Goal: Book appointment/travel/reservation

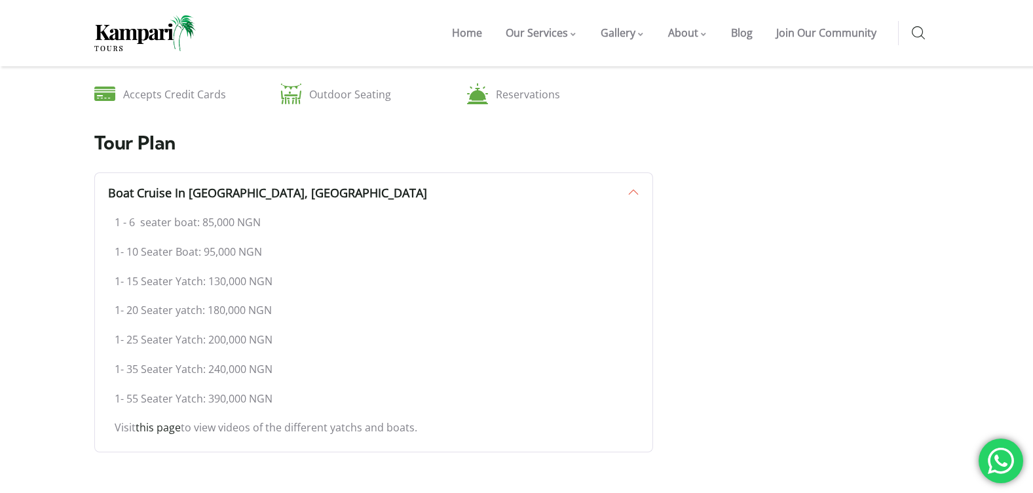
scroll to position [996, 0]
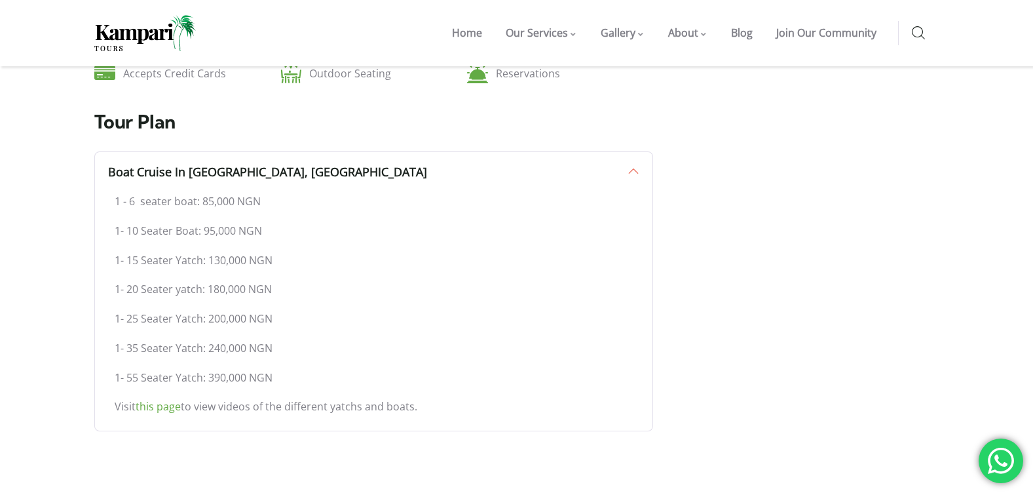
click at [166, 399] on link "this page" at bounding box center [158, 406] width 45 height 14
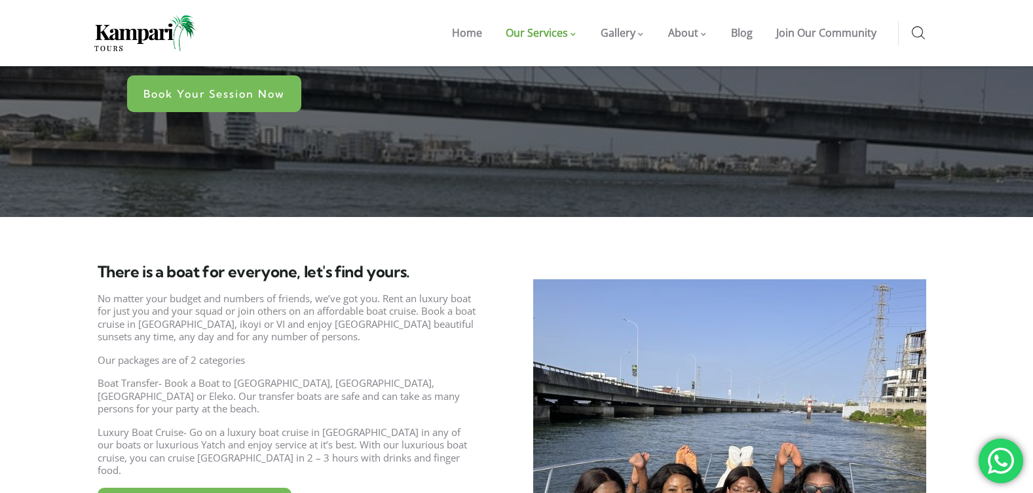
scroll to position [276, 0]
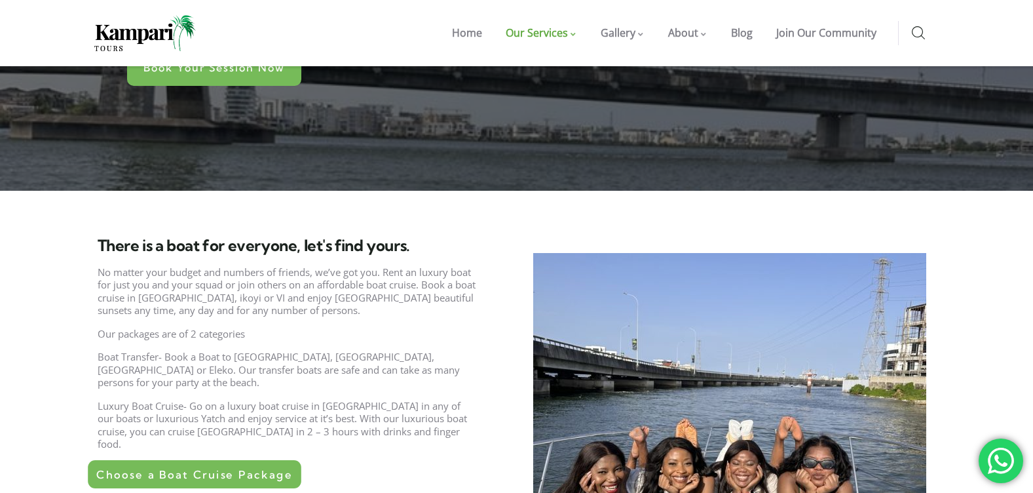
click at [265, 468] on span "Choose a Boat Cruise Package" at bounding box center [194, 473] width 196 height 11
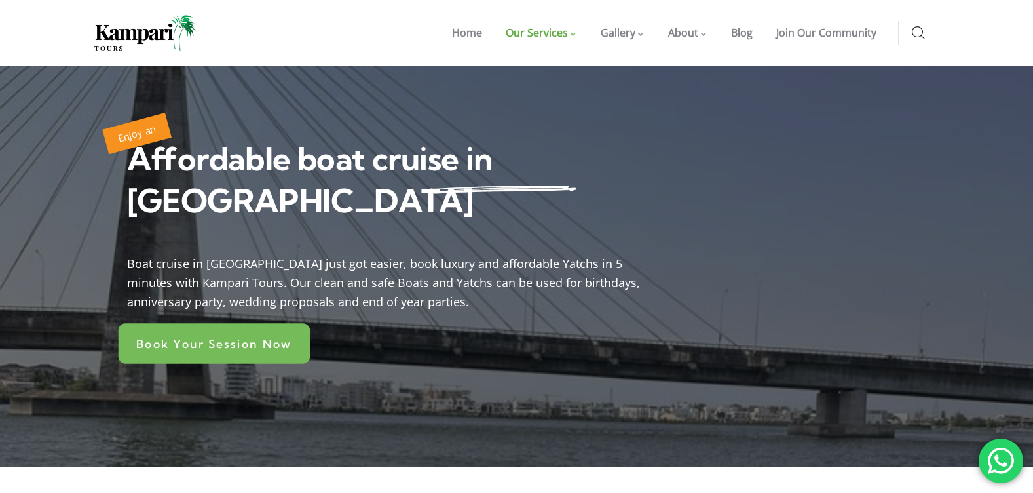
click at [259, 323] on link "Book Your Session Now" at bounding box center [214, 343] width 192 height 41
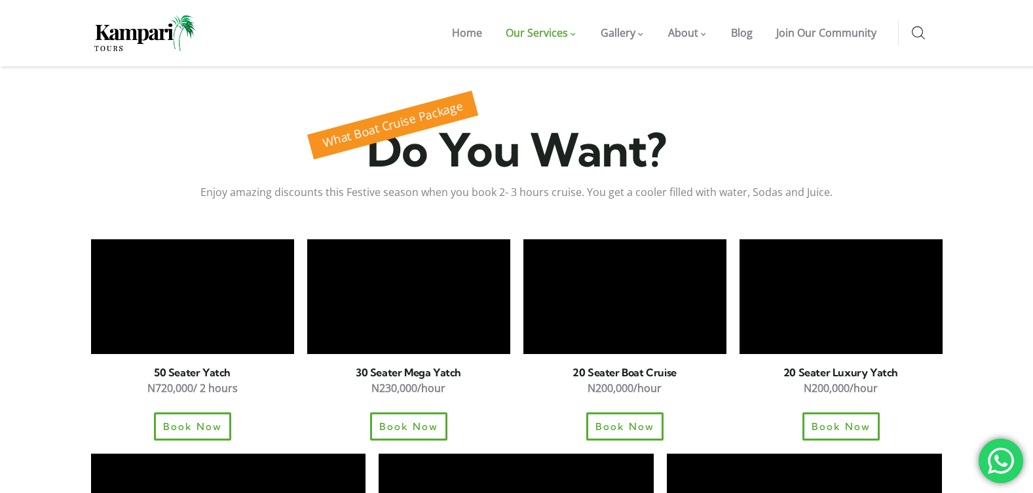
scroll to position [949, 0]
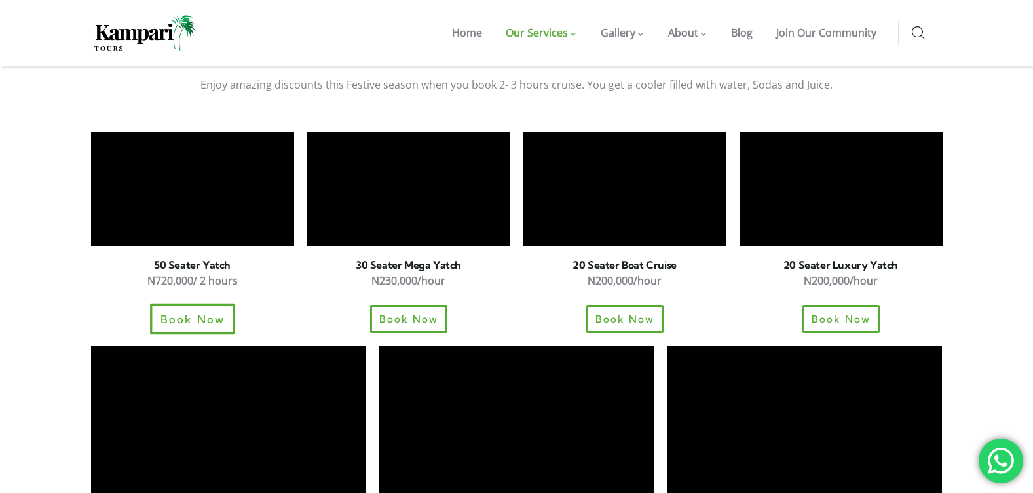
click at [184, 313] on span "Book Now" at bounding box center [192, 318] width 65 height 11
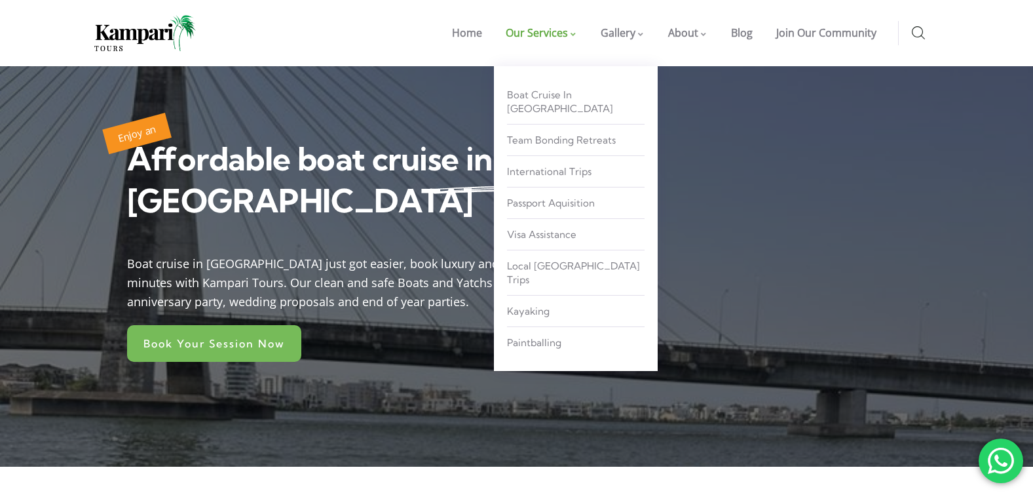
click at [568, 29] on span "Our Services" at bounding box center [537, 33] width 62 height 14
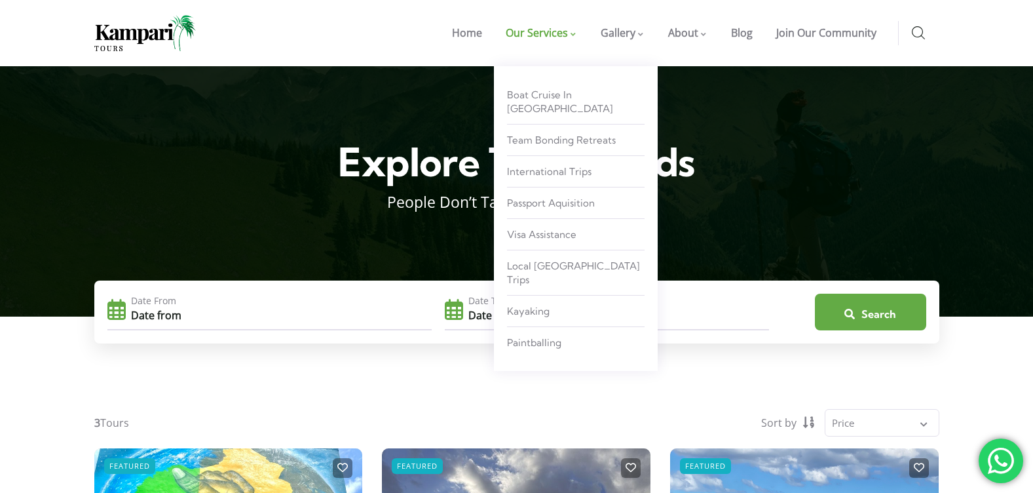
click at [568, 33] on span "Our Services" at bounding box center [537, 33] width 62 height 14
click at [567, 37] on span "Our Services" at bounding box center [537, 33] width 62 height 14
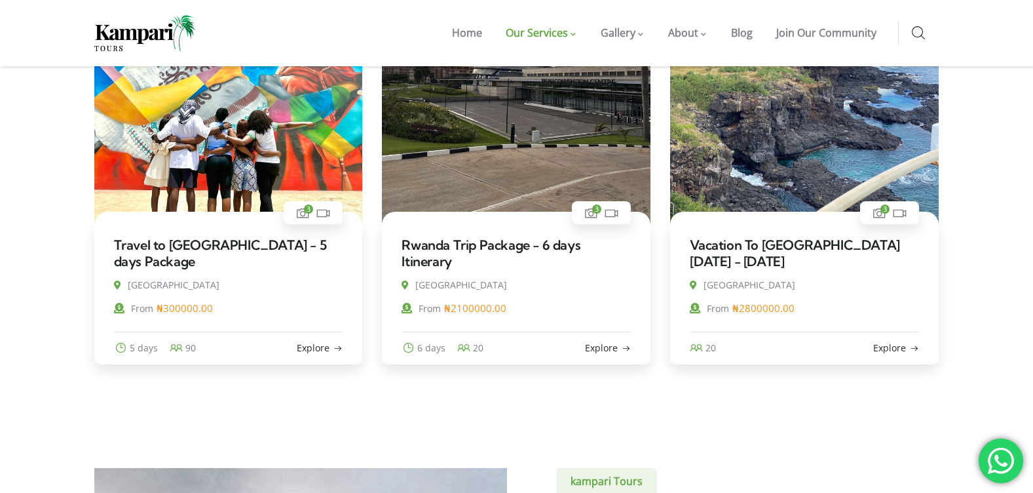
scroll to position [573, 0]
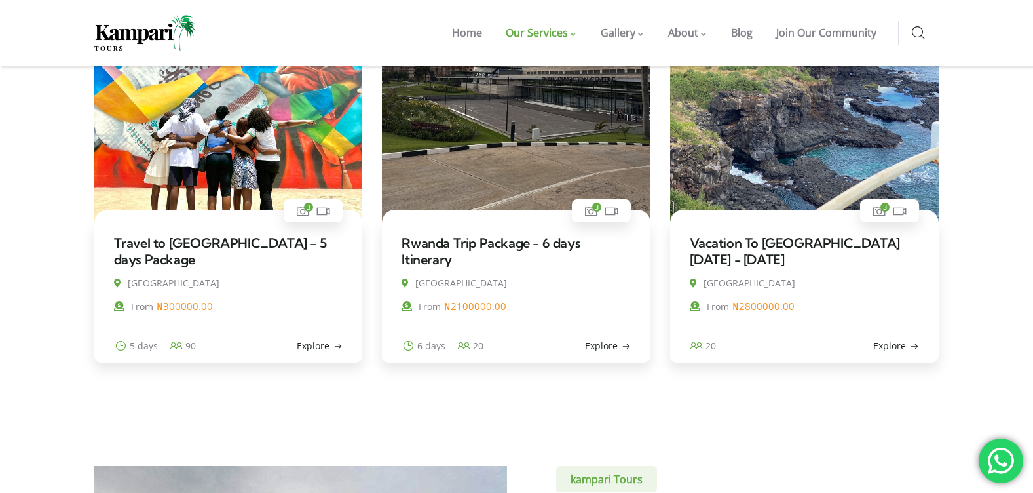
click at [749, 233] on div "3 Vacation To [GEOGRAPHIC_DATA] [DATE] - [DATE] [GEOGRAPHIC_DATA] From ₦ 280000…" at bounding box center [804, 292] width 269 height 140
click at [735, 297] on div "From ₦ 2800000.00" at bounding box center [804, 307] width 229 height 20
click at [903, 337] on link "Explore" at bounding box center [896, 346] width 46 height 19
click at [469, 240] on link "Rwanda Trip Package - 6 days Itinerary" at bounding box center [490, 250] width 179 height 32
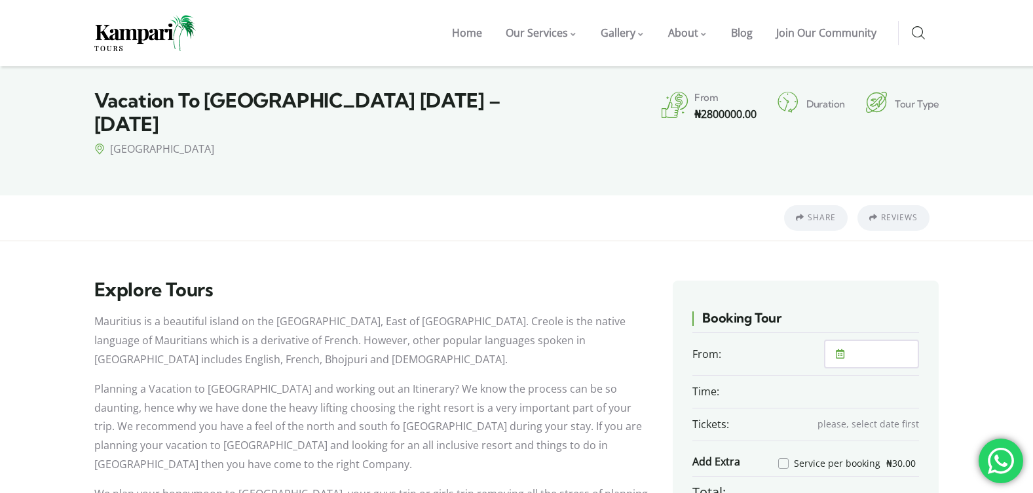
scroll to position [364, 0]
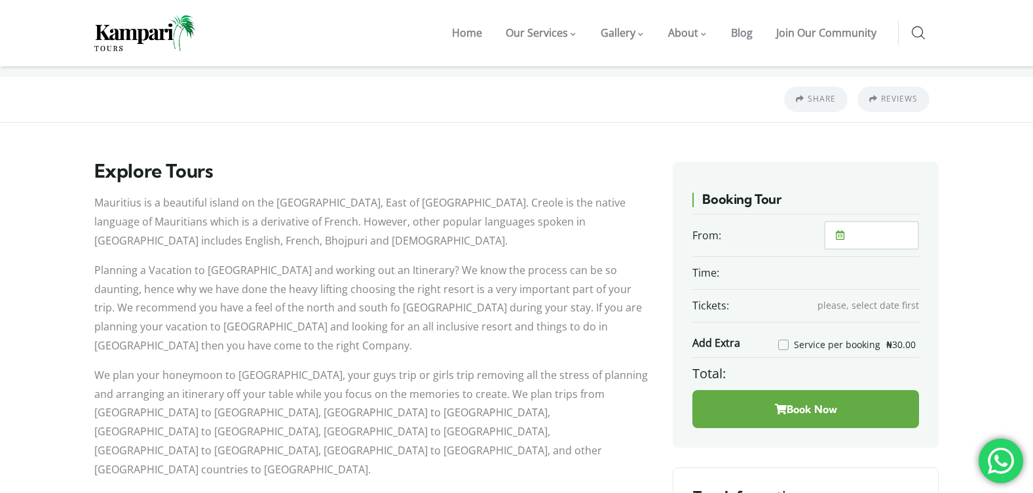
click at [854, 222] on input "text" at bounding box center [882, 235] width 72 height 26
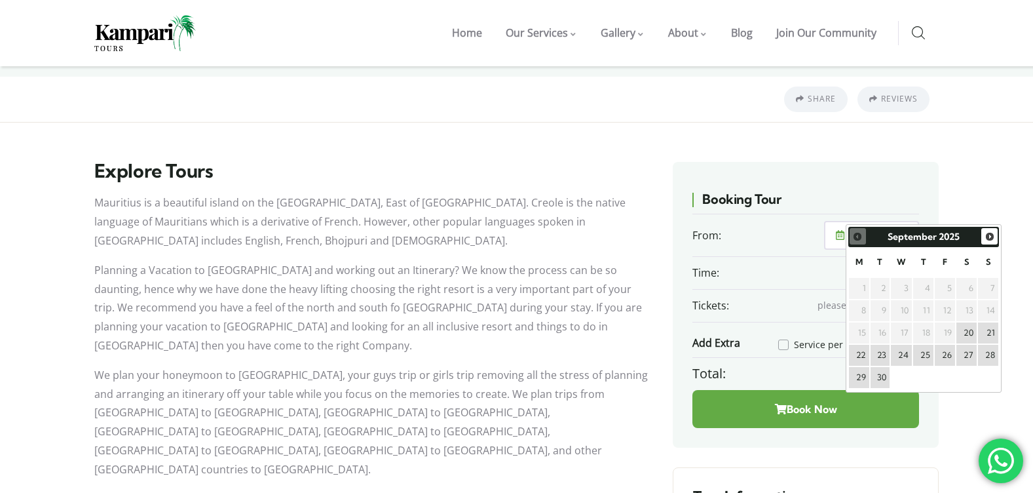
click at [968, 335] on link "20" at bounding box center [966, 332] width 20 height 21
type input "20/09/2025"
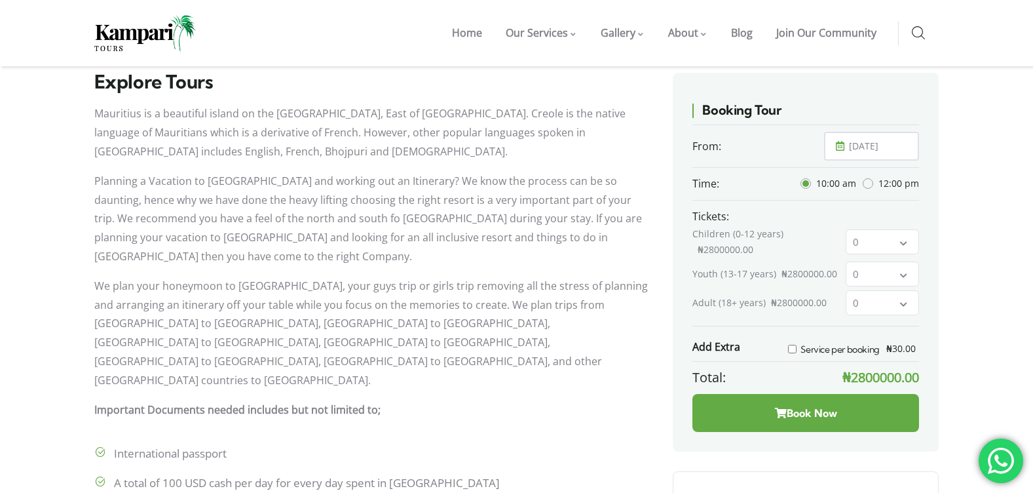
scroll to position [458, 0]
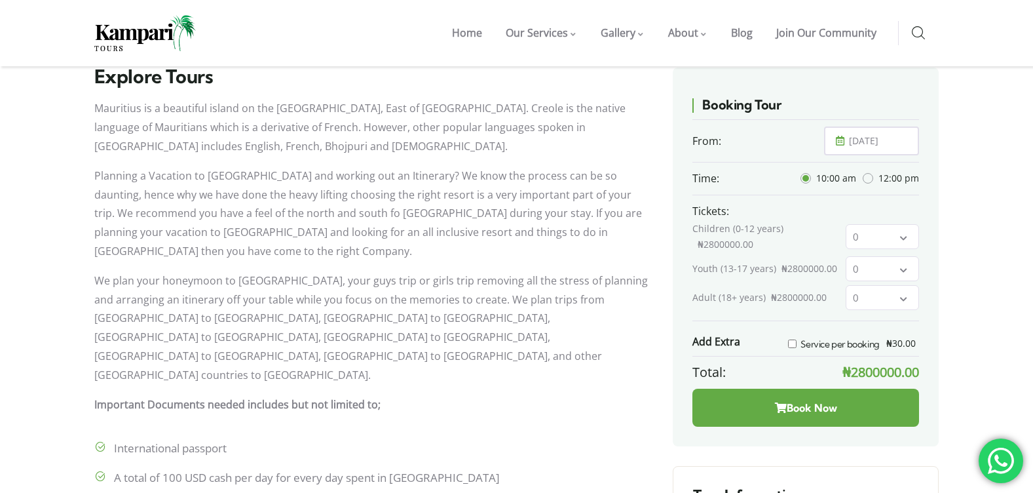
click at [901, 295] on icon at bounding box center [903, 299] width 7 height 8
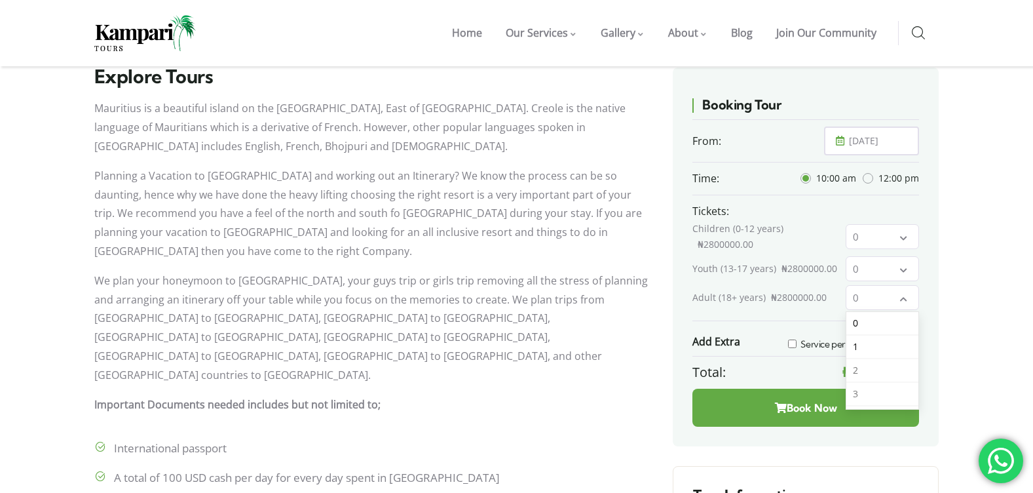
click at [867, 335] on li "1" at bounding box center [882, 347] width 72 height 24
type input "1"
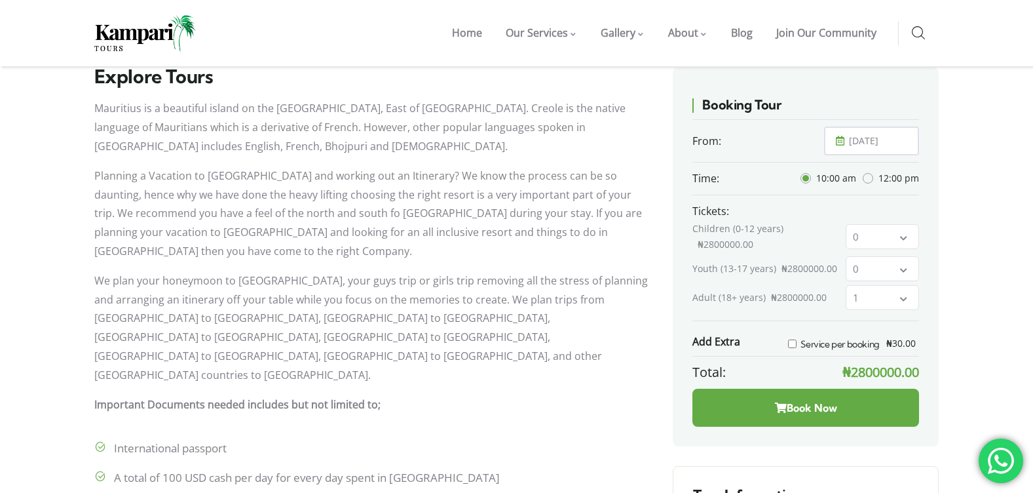
click at [900, 267] on icon at bounding box center [903, 271] width 7 height 8
click at [860, 306] on li "1" at bounding box center [882, 318] width 72 height 24
type input "1"
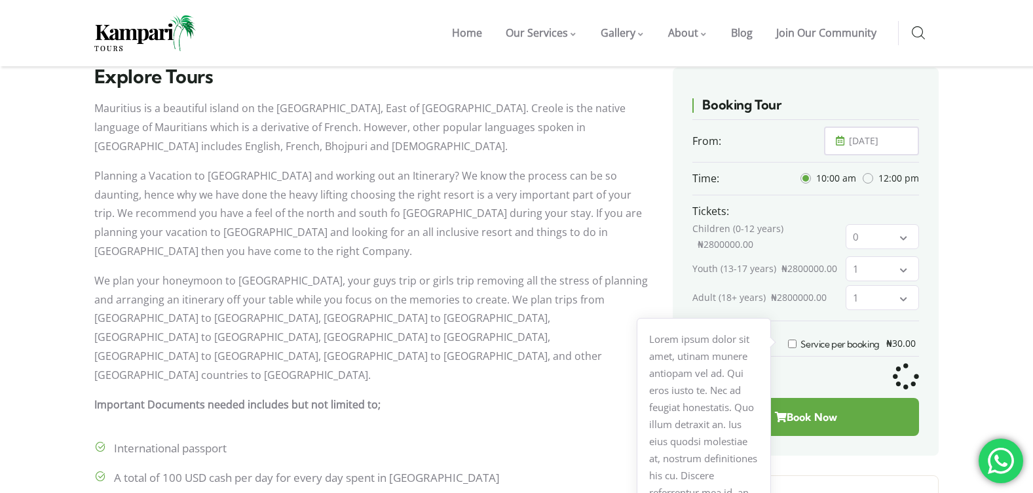
click at [791, 339] on input"] "Add" at bounding box center [792, 343] width 9 height 9
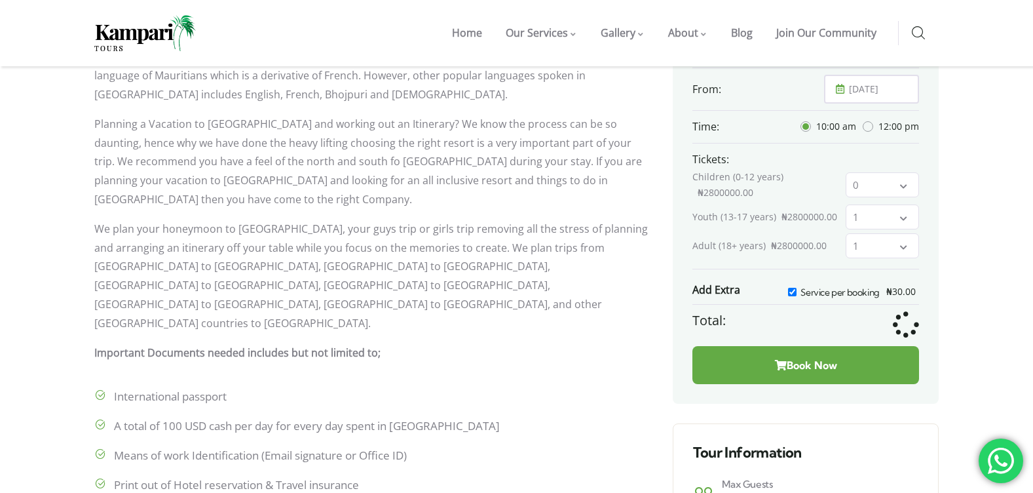
scroll to position [512, 0]
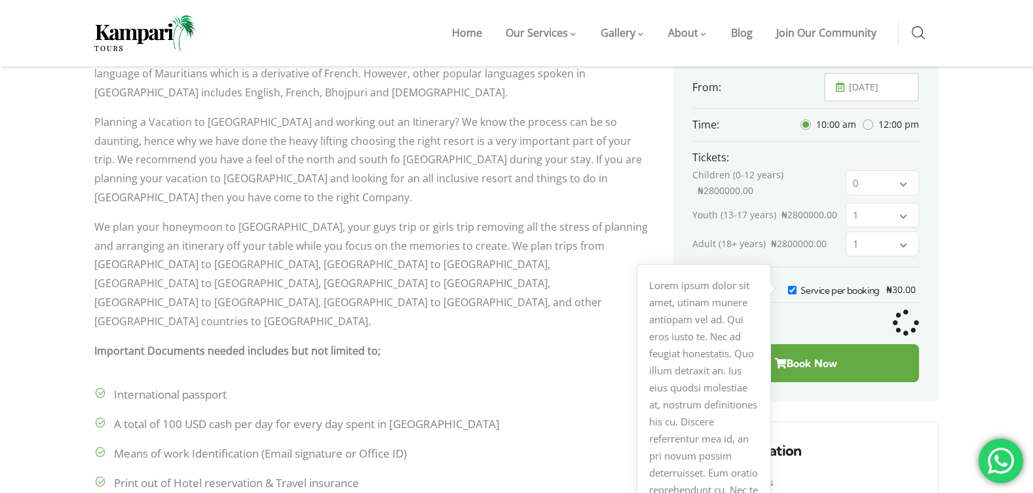
click at [791, 286] on input"] "Add" at bounding box center [792, 290] width 9 height 9
checkbox input"] "false"
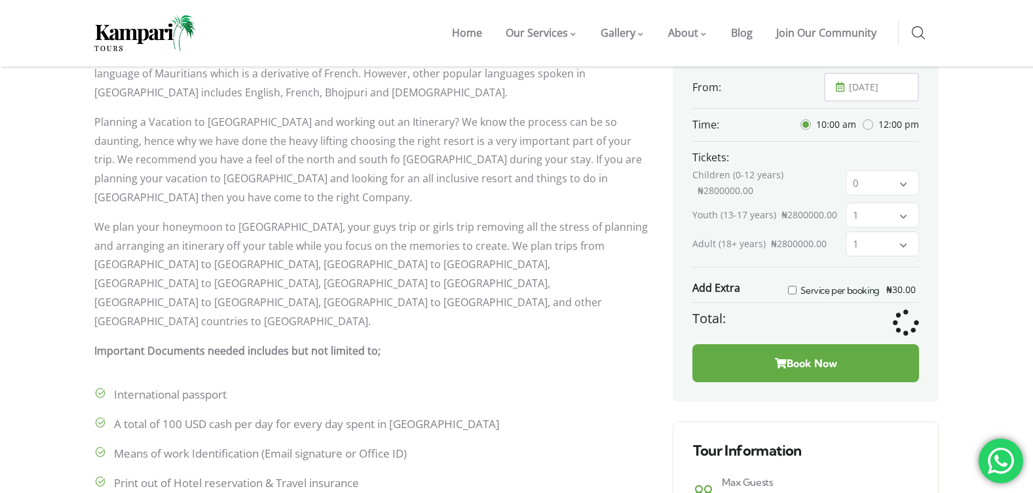
click at [903, 213] on icon at bounding box center [903, 217] width 7 height 8
click at [883, 229] on li "0" at bounding box center [882, 240] width 72 height 23
type input "0"
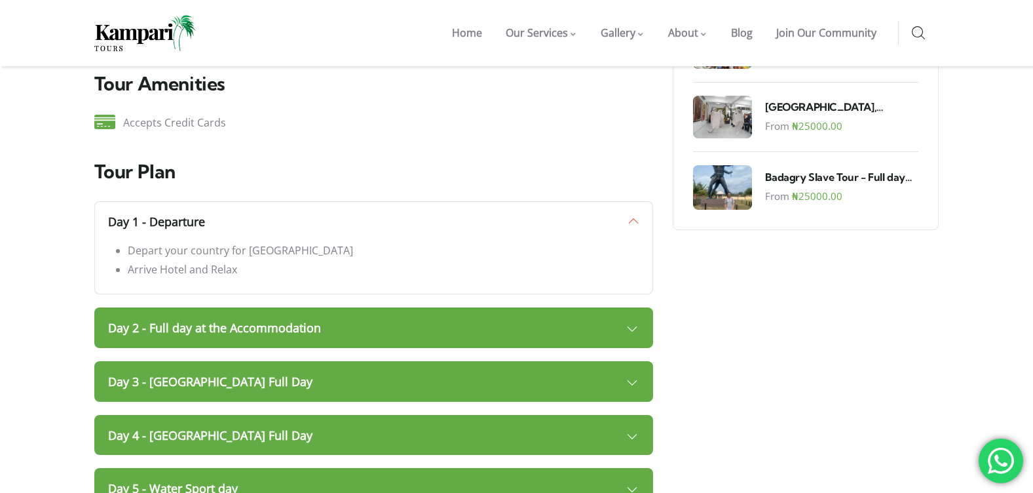
scroll to position [1134, 0]
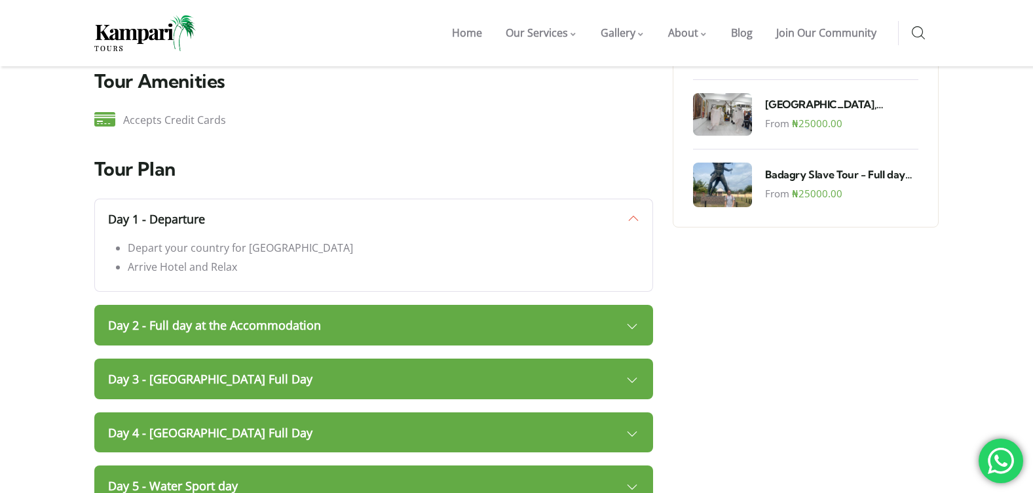
click at [622, 305] on link "Day 2 - Full day at the Accommodation" at bounding box center [373, 325] width 559 height 41
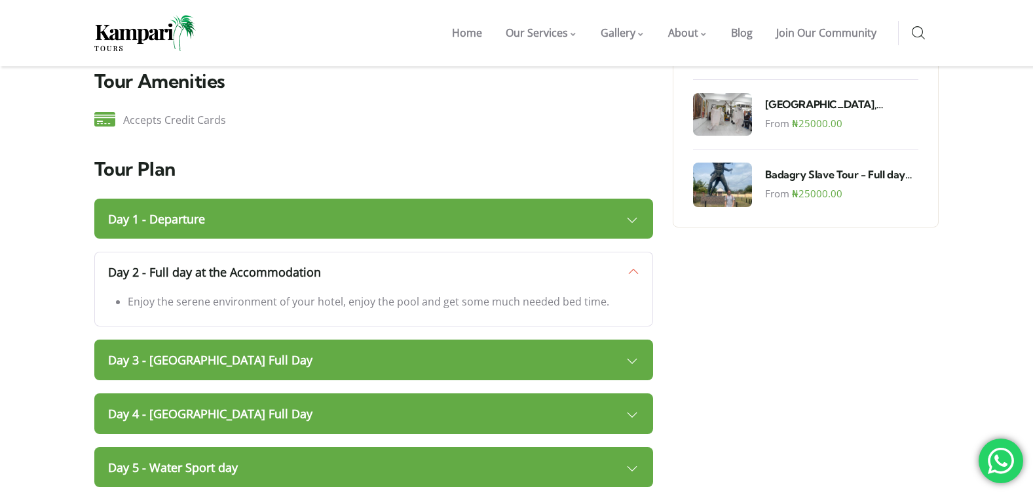
click at [618, 339] on link "Day 3 - North Mauritius Full Day" at bounding box center [373, 359] width 559 height 41
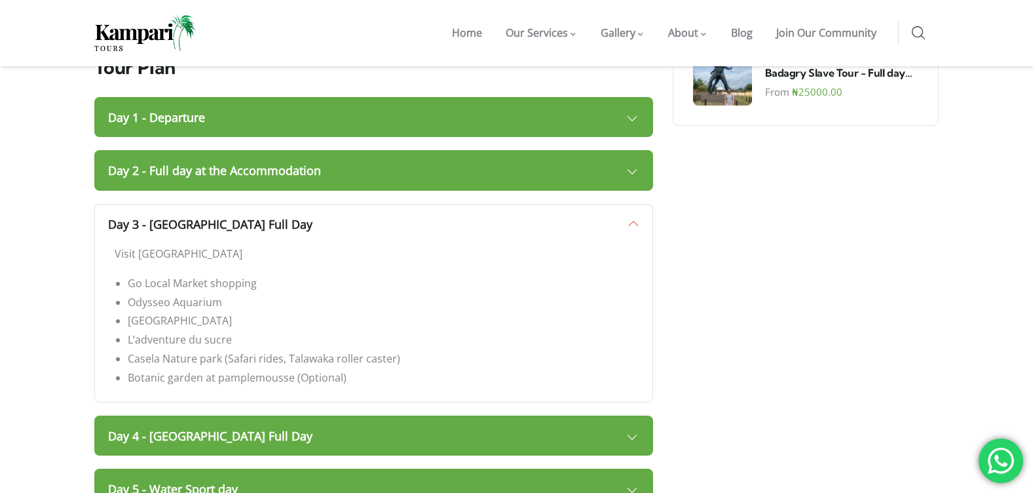
scroll to position [1242, 0]
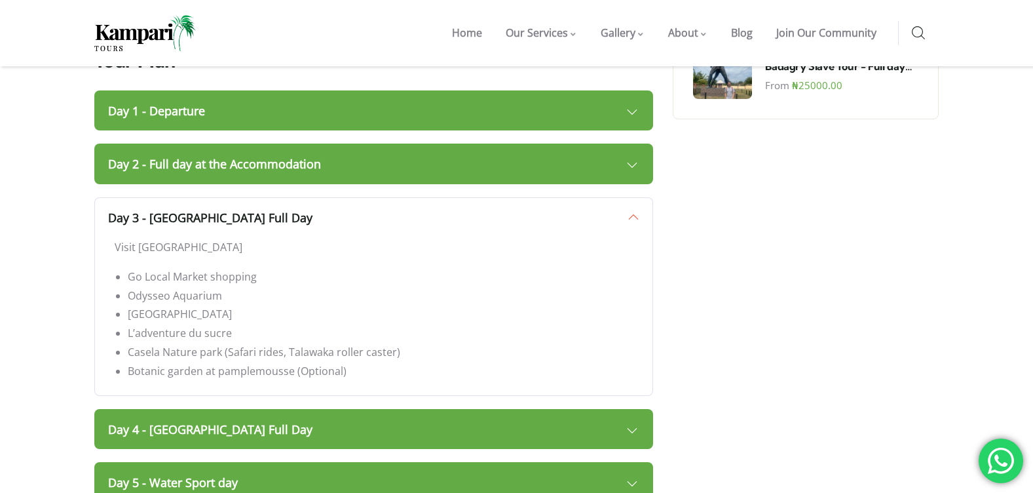
click at [614, 409] on link "Day 4 - South Mauritius Full Day" at bounding box center [373, 429] width 559 height 41
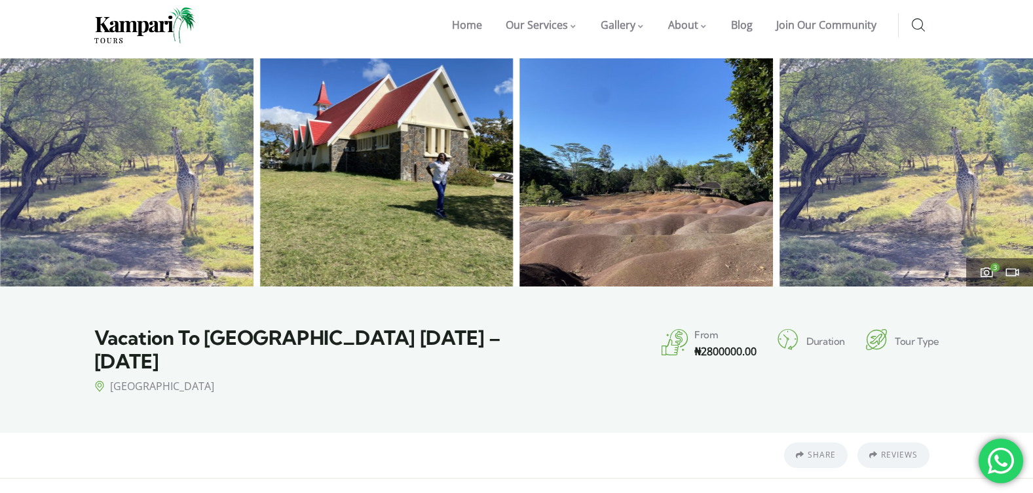
scroll to position [0, 0]
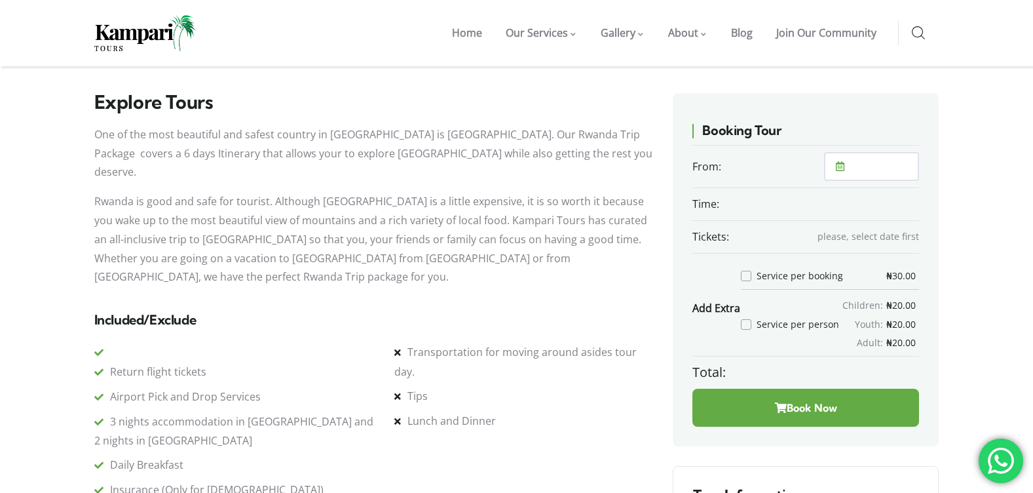
scroll to position [407, 0]
click at [866, 173] on input "text" at bounding box center [882, 167] width 72 height 26
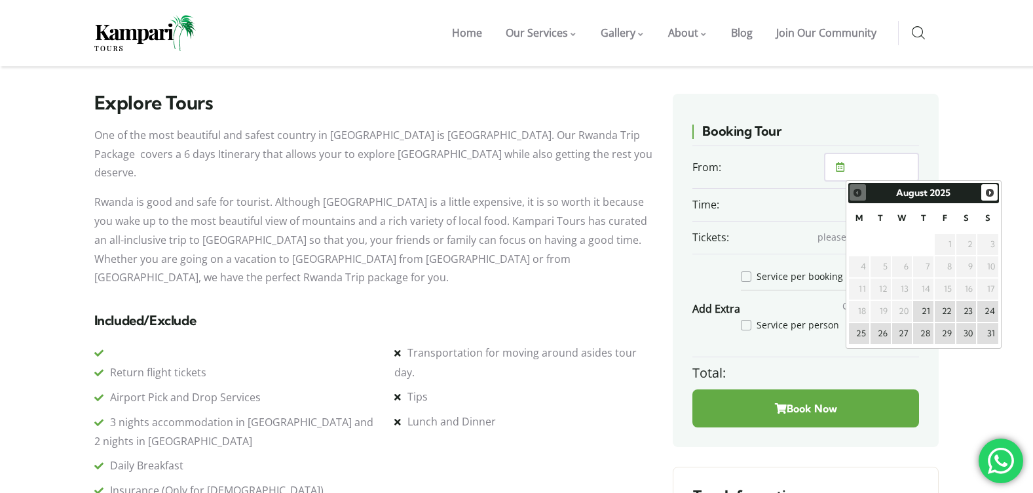
click at [991, 333] on link "31" at bounding box center [987, 333] width 21 height 21
type input "[DATE]"
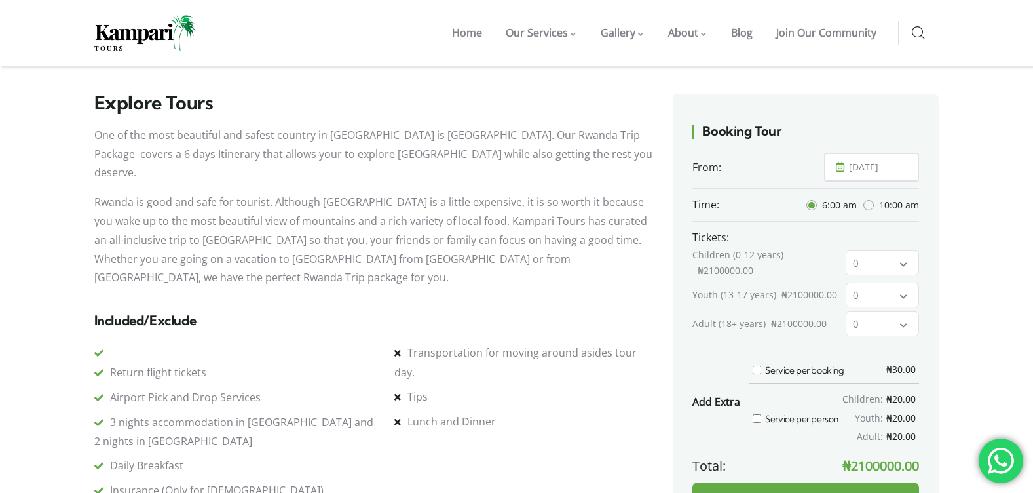
click at [867, 210] on label "10:00 am" at bounding box center [891, 205] width 56 height 14
click at [0, 0] on input "10:00 am" at bounding box center [0, 0] width 0 height 0
click at [901, 327] on icon at bounding box center [903, 326] width 7 height 8
click at [865, 372] on li "1" at bounding box center [882, 373] width 72 height 24
type input "1"
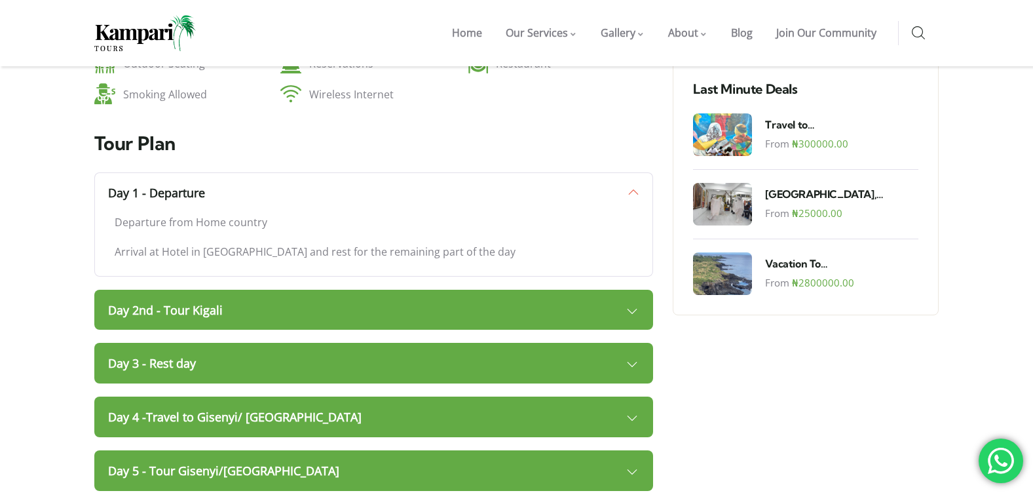
scroll to position [1087, 0]
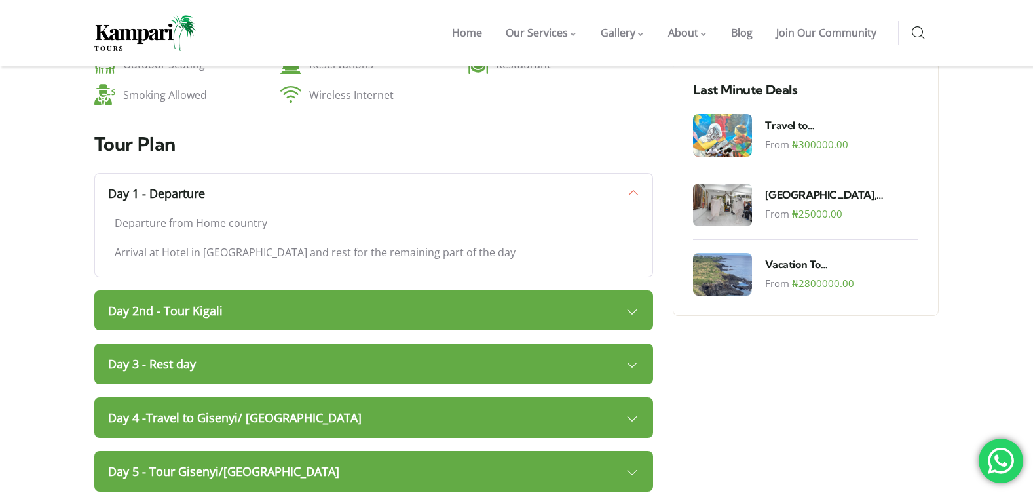
click at [622, 290] on link "Day 2nd - Tour Kigali" at bounding box center [373, 310] width 559 height 41
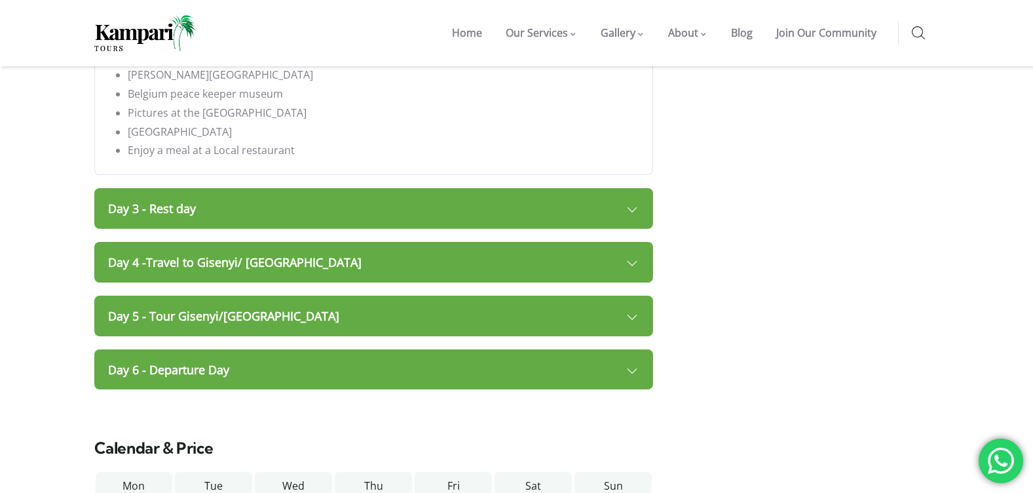
scroll to position [1357, 0]
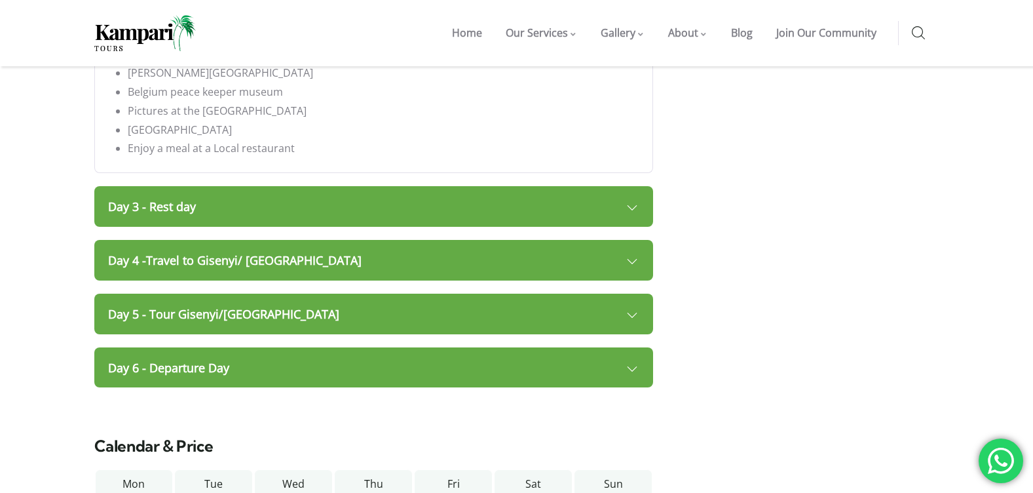
click at [642, 186] on link "Day 3 - Rest day" at bounding box center [373, 206] width 559 height 41
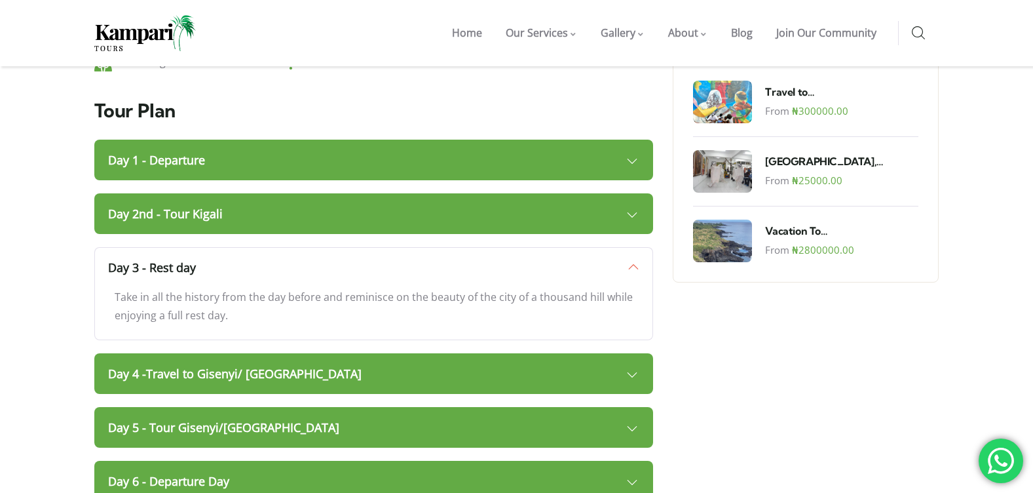
scroll to position [1119, 0]
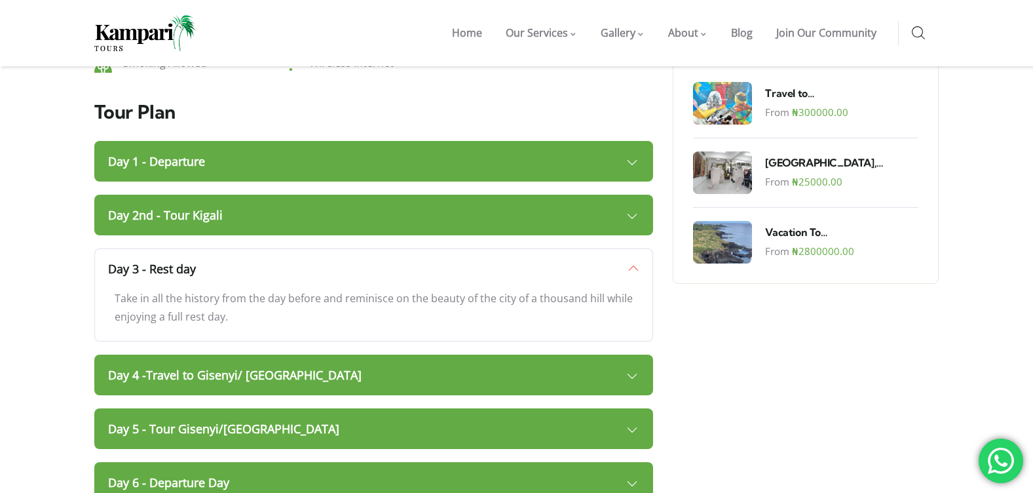
click at [619, 354] on link "Day 4 -Travel to Gisenyi/ [GEOGRAPHIC_DATA]" at bounding box center [373, 374] width 559 height 41
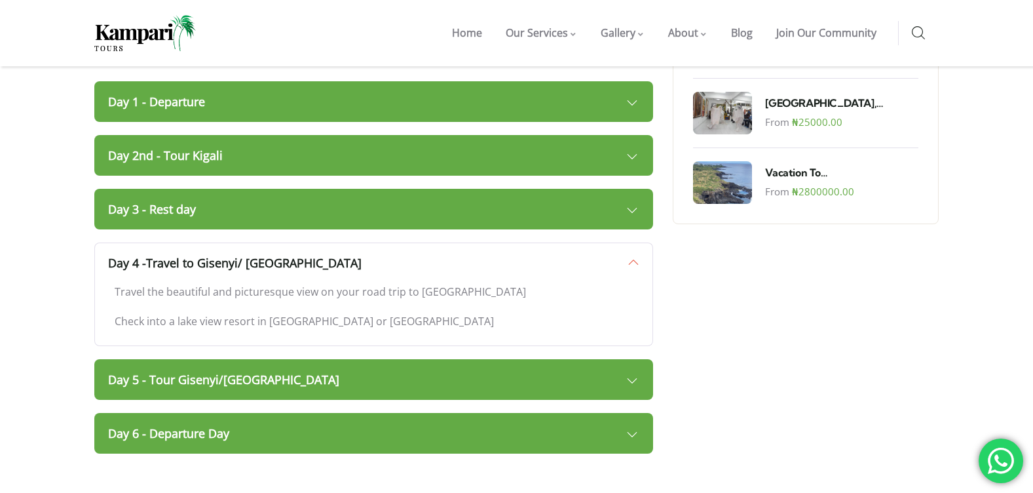
scroll to position [1183, 0]
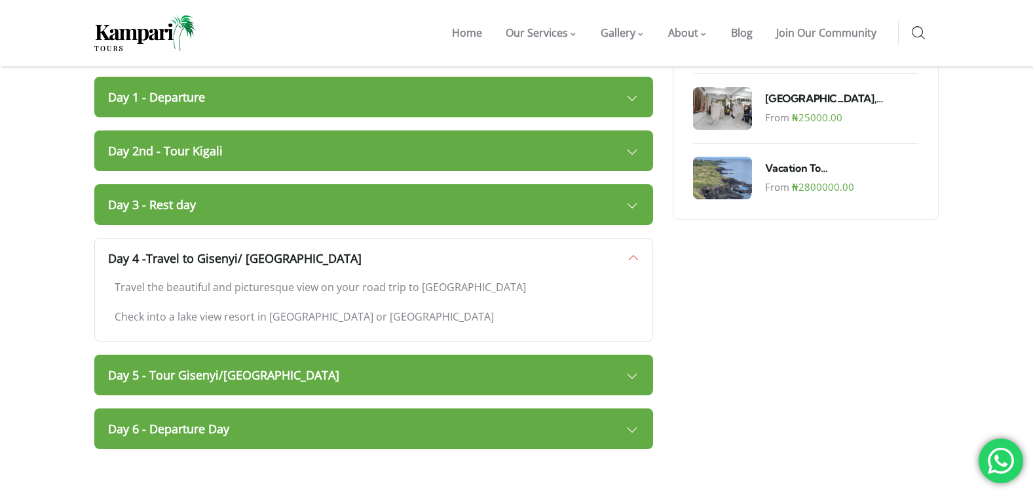
click at [616, 354] on link "Day 5 - Tour Gisenyi/[GEOGRAPHIC_DATA]" at bounding box center [373, 374] width 559 height 41
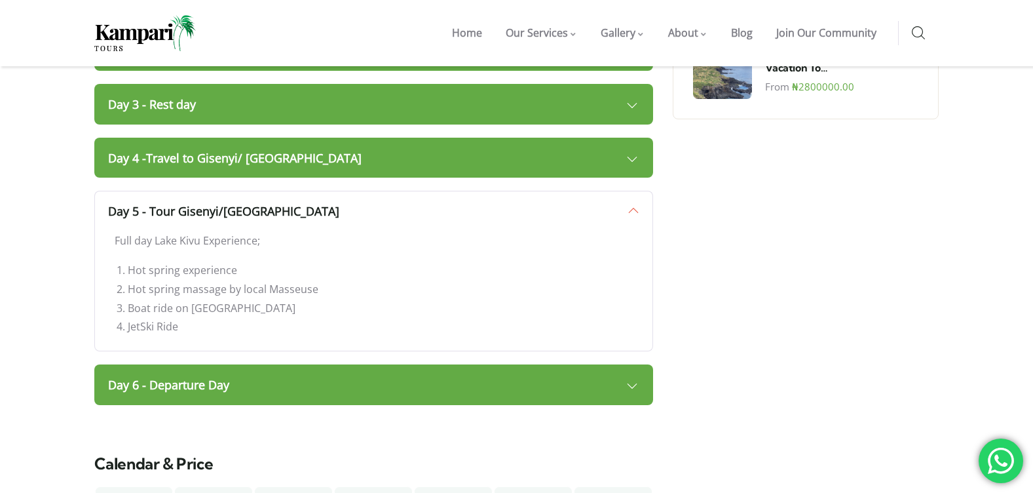
scroll to position [1284, 0]
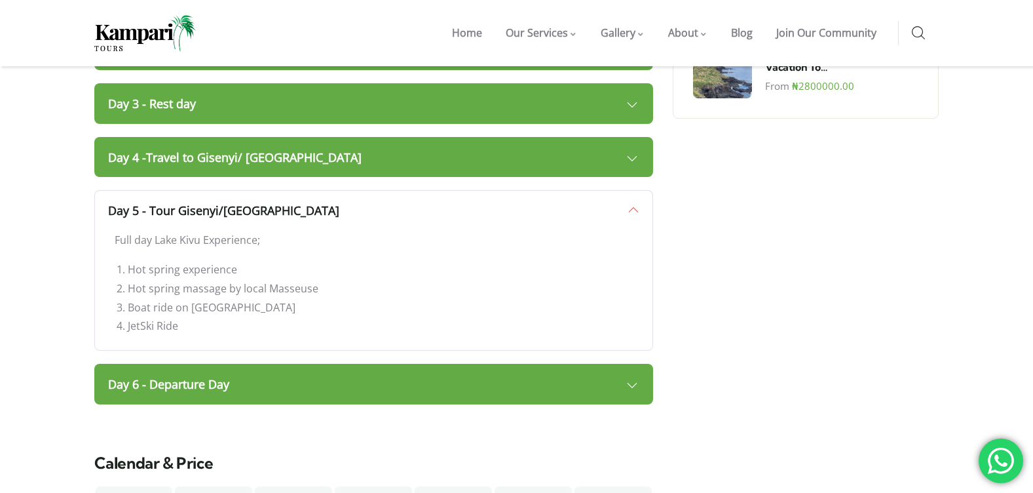
click at [622, 364] on link "Day 6 - Departure Day" at bounding box center [373, 384] width 559 height 41
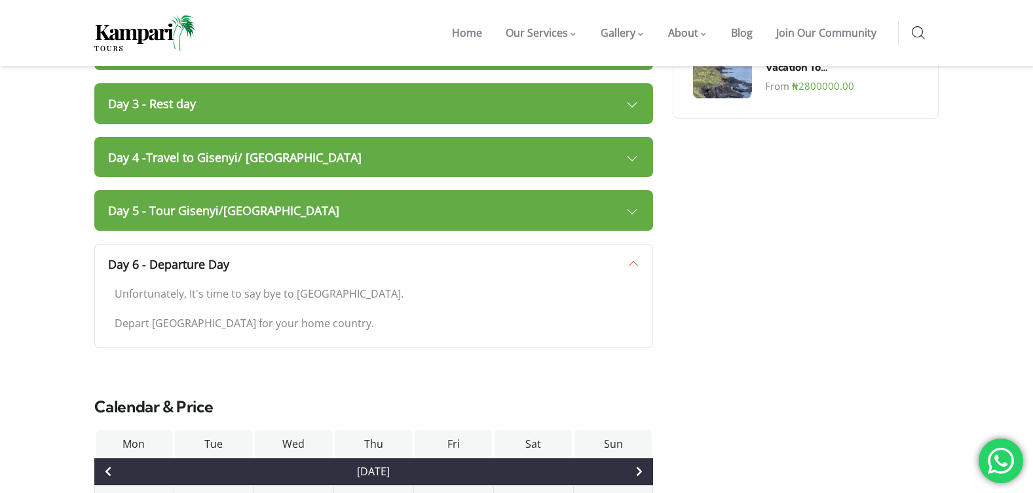
click at [627, 244] on link "Day 6 - Departure Day" at bounding box center [373, 264] width 559 height 41
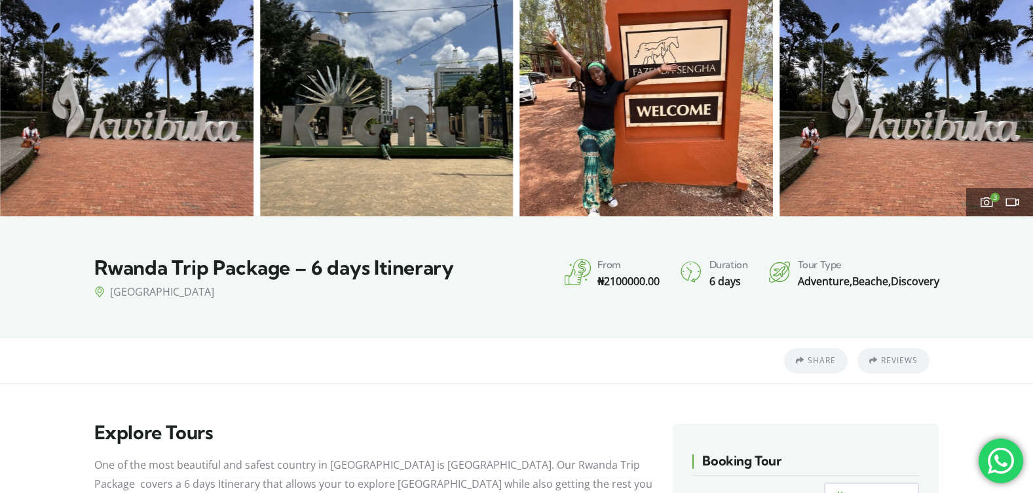
scroll to position [0, 0]
